Goal: Information Seeking & Learning: Learn about a topic

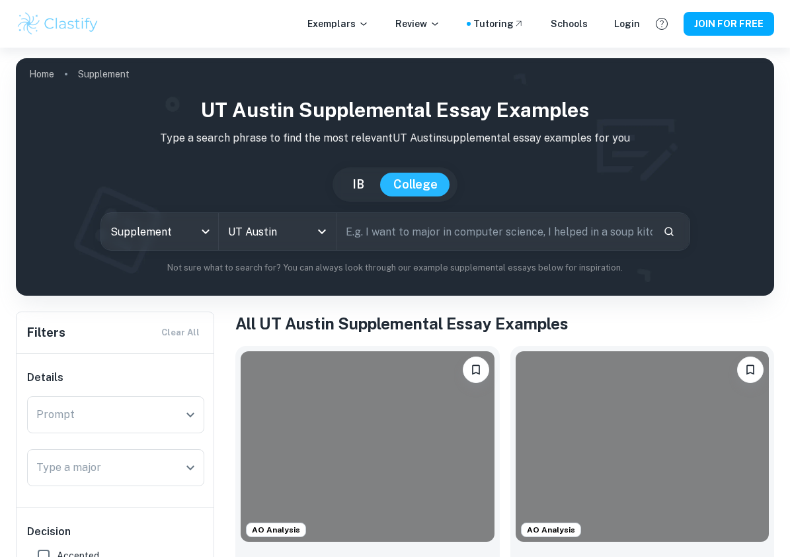
scroll to position [252, 0]
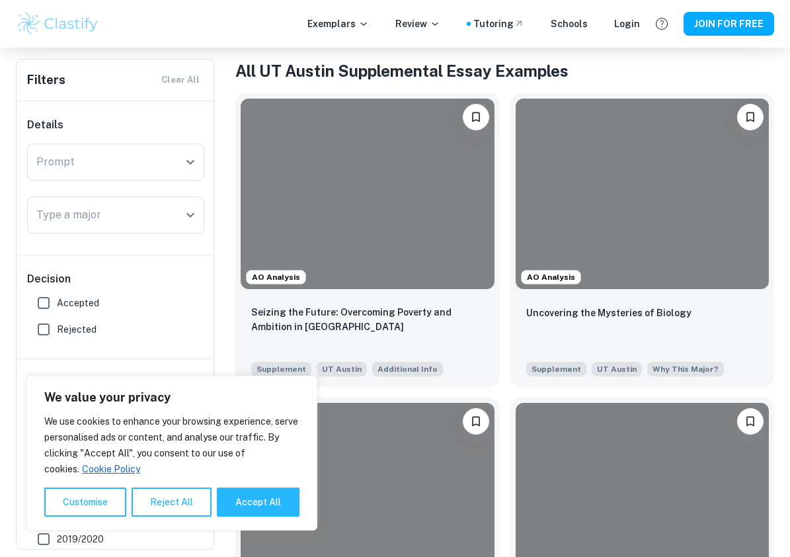
click at [161, 497] on button "Reject All" at bounding box center [172, 501] width 80 height 29
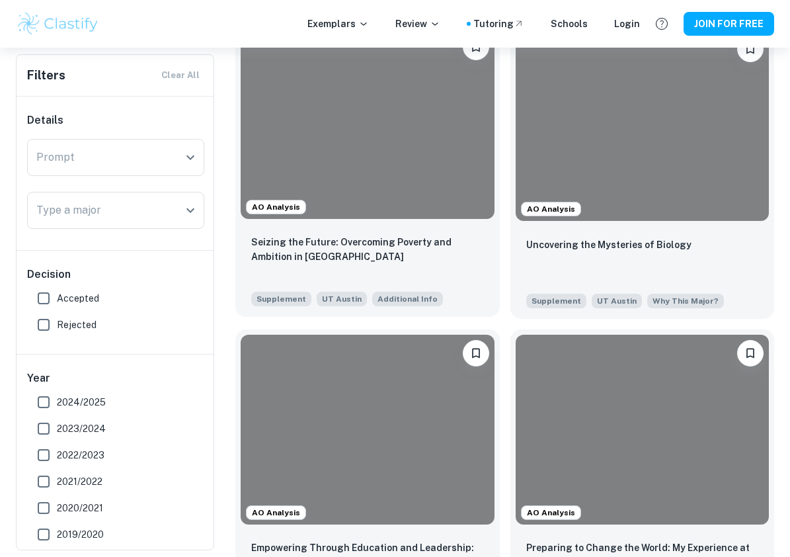
scroll to position [321, 0]
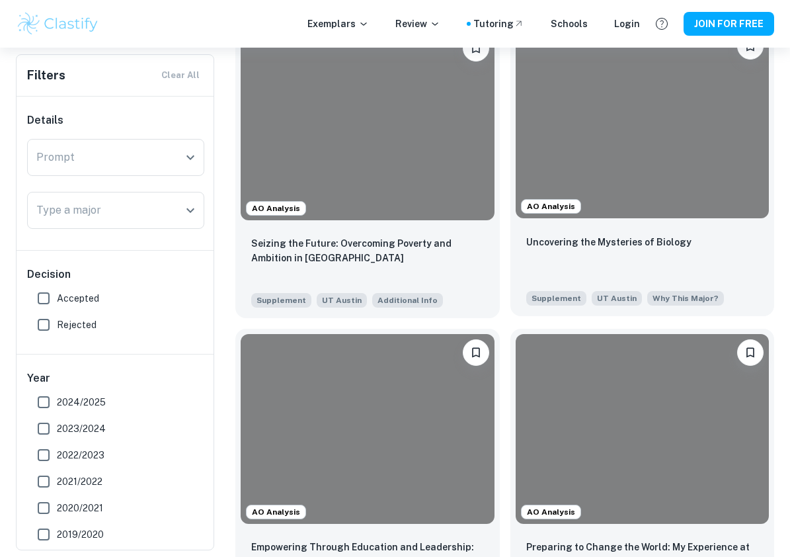
click at [540, 256] on div "Uncovering the Mysteries of Biology" at bounding box center [642, 256] width 233 height 45
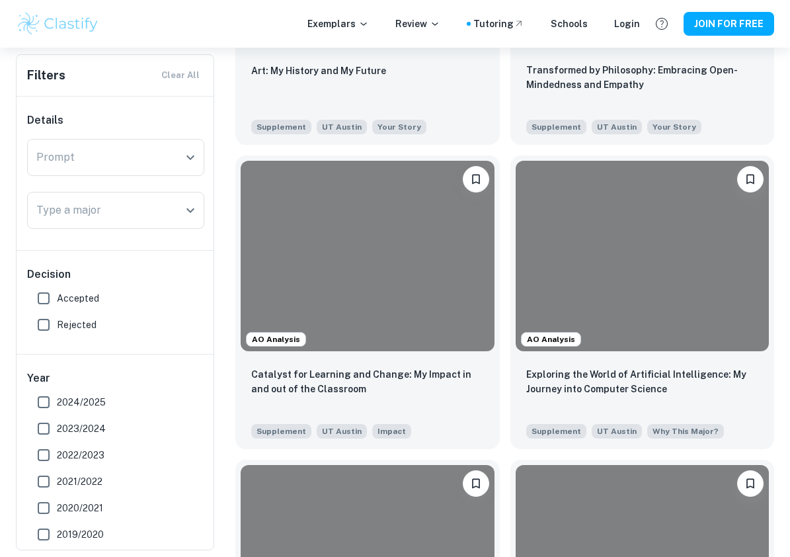
scroll to position [1100, 0]
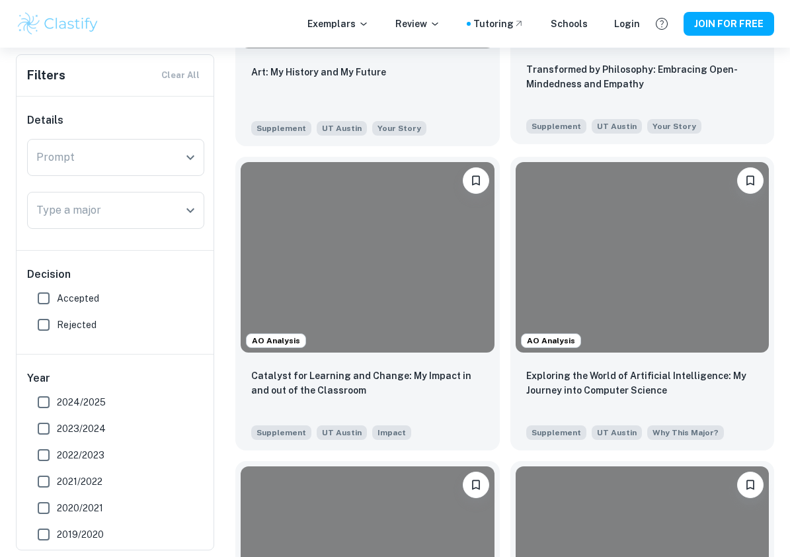
click at [644, 73] on p "Transformed by Philosophy: Embracing Open-Mindedness and Empathy" at bounding box center [642, 76] width 233 height 29
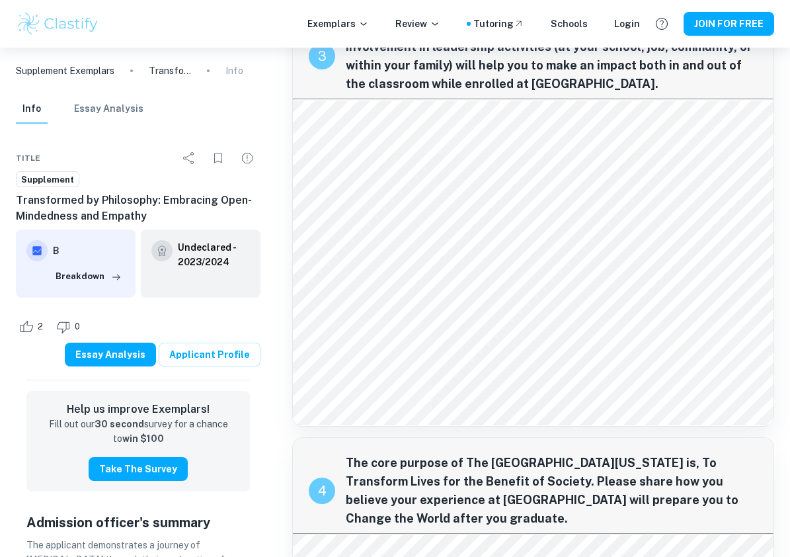
scroll to position [1360, 0]
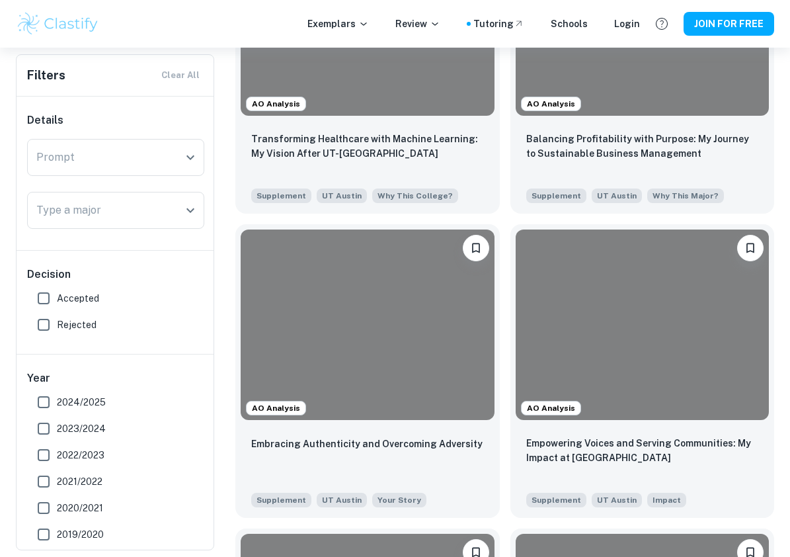
scroll to position [1747, 0]
